Goal: Browse casually: Explore the website without a specific task or goal

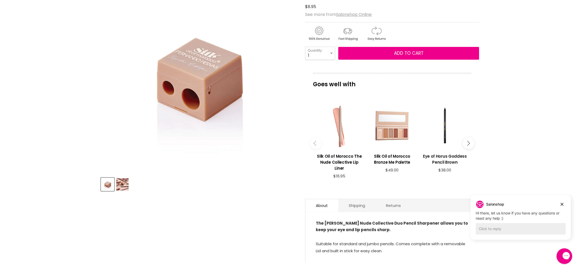
scroll to position [91, 0]
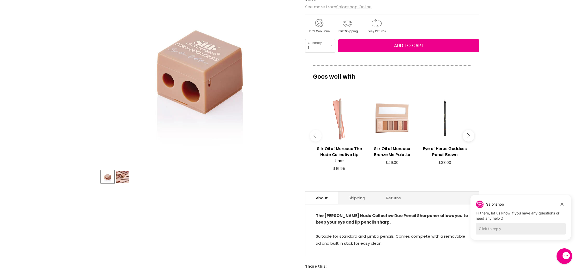
click at [314, 137] on button "Main content" at bounding box center [316, 136] width 12 height 12
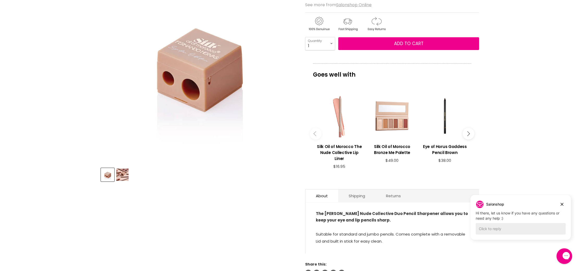
scroll to position [95, 0]
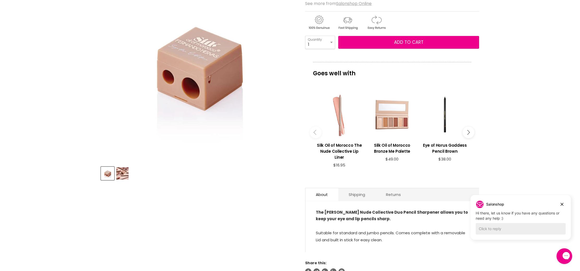
click at [313, 136] on button "Main content" at bounding box center [316, 133] width 12 height 12
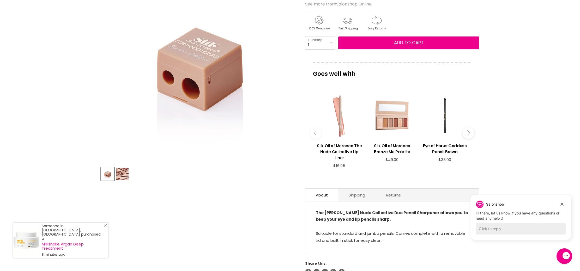
click at [470, 133] on button "Main content" at bounding box center [469, 133] width 12 height 12
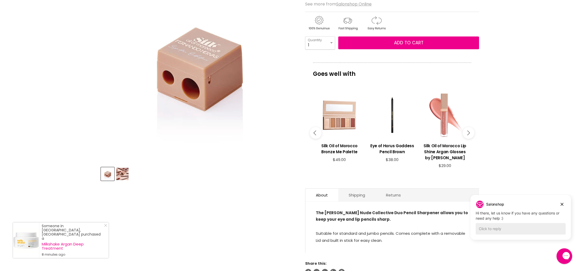
click at [470, 133] on button "Main content" at bounding box center [469, 133] width 12 height 12
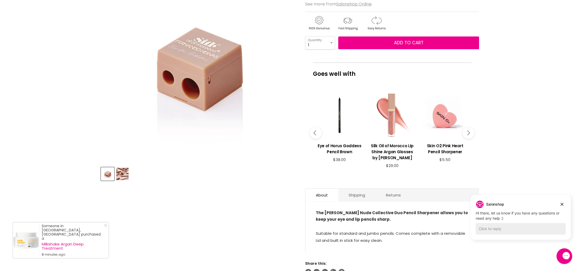
click at [470, 133] on button "Main content" at bounding box center [469, 133] width 12 height 12
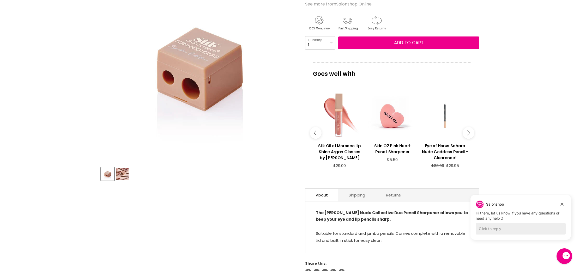
click at [470, 133] on button "Main content" at bounding box center [469, 133] width 12 height 12
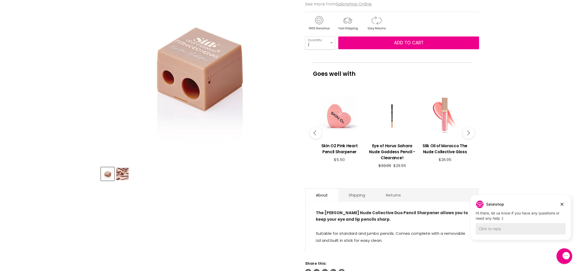
click at [470, 133] on button "Main content" at bounding box center [469, 133] width 12 height 12
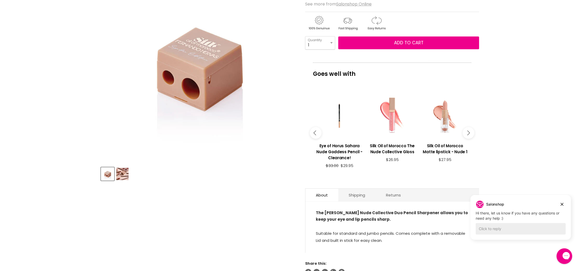
click at [470, 133] on button "Main content" at bounding box center [469, 133] width 12 height 12
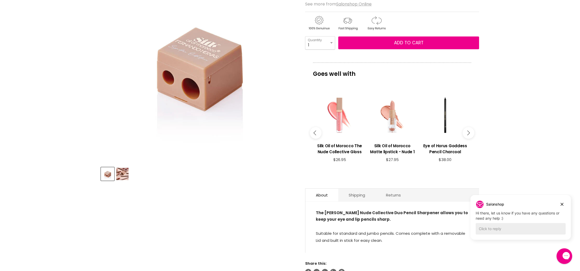
click at [470, 133] on button "Main content" at bounding box center [469, 133] width 12 height 12
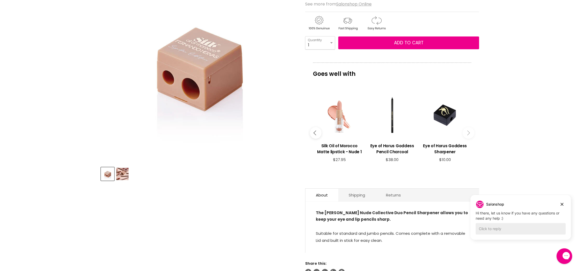
click at [470, 133] on button "Main content" at bounding box center [469, 133] width 12 height 12
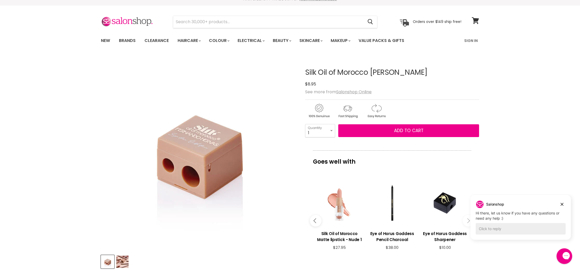
scroll to position [8, 0]
